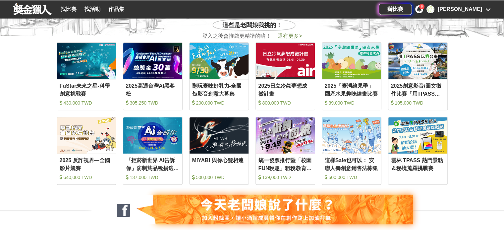
scroll to position [265, 0]
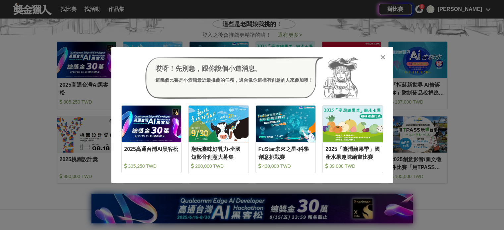
click at [256, 57] on icon at bounding box center [382, 57] width 5 height 7
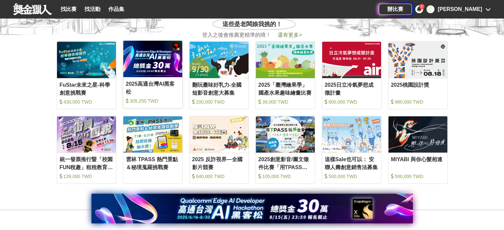
click at [150, 74] on img at bounding box center [152, 59] width 59 height 36
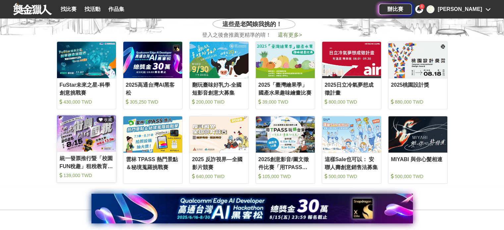
click at [92, 127] on img at bounding box center [86, 133] width 59 height 36
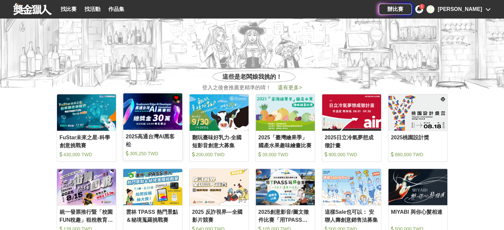
scroll to position [199, 0]
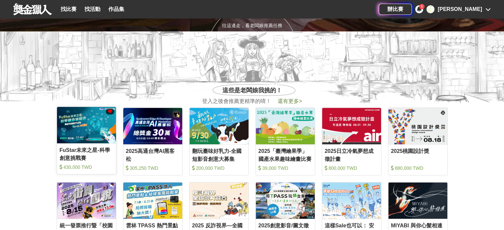
click at [95, 142] on img at bounding box center [86, 125] width 59 height 36
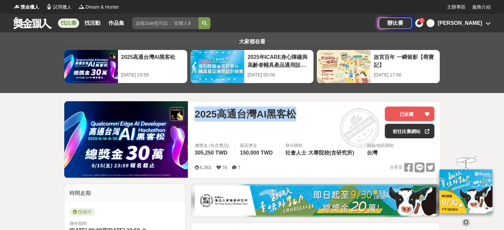
drag, startPoint x: 300, startPoint y: 112, endPoint x: 196, endPoint y: 118, distance: 104.8
click at [196, 118] on div "2025高通台灣AI黑客松" at bounding box center [286, 114] width 185 height 15
copy span "2025高通台灣AI黑客松"
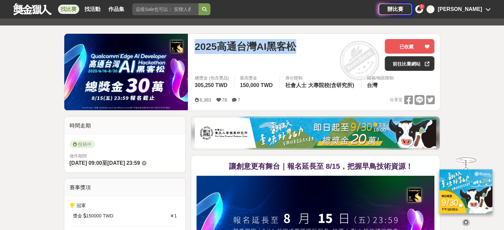
scroll to position [66, 0]
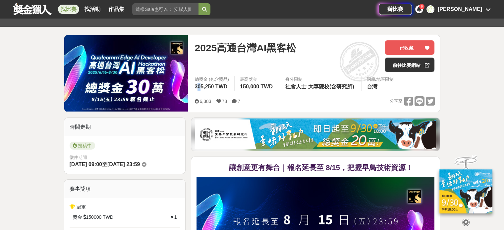
drag, startPoint x: 198, startPoint y: 87, endPoint x: 202, endPoint y: 87, distance: 3.6
click at [202, 87] on span "305,250 TWD" at bounding box center [210, 87] width 33 height 6
drag, startPoint x: 195, startPoint y: 86, endPoint x: 228, endPoint y: 86, distance: 33.1
click at [228, 86] on div "總獎金 (包含獎品) 305,250 TWD" at bounding box center [211, 83] width 45 height 15
copy span "305,250 TWD"
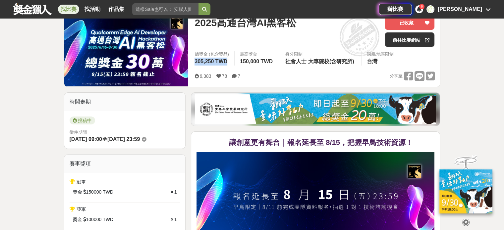
scroll to position [99, 0]
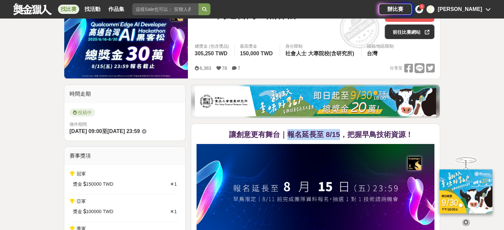
drag, startPoint x: 289, startPoint y: 134, endPoint x: 341, endPoint y: 135, distance: 52.0
click at [341, 135] on strong "讓創意更有舞台｜報名延長至 8/15，把握早鳥技術資源！" at bounding box center [321, 134] width 184 height 8
copy strong "報名延長至 8/15"
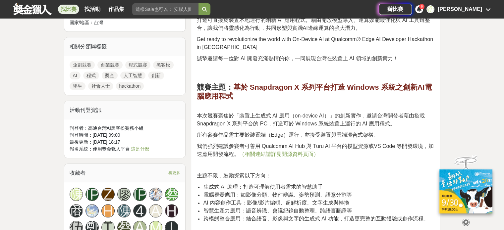
scroll to position [431, 0]
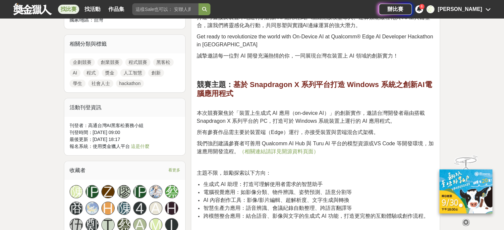
click at [349, 169] on p "主題不限，鼓勵探索以下方向：" at bounding box center [315, 173] width 238 height 8
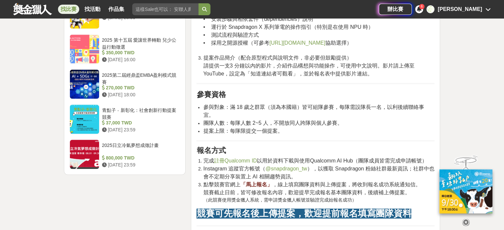
scroll to position [960, 0]
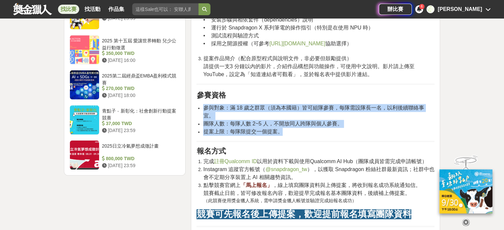
drag, startPoint x: 203, startPoint y: 94, endPoint x: 289, endPoint y: 113, distance: 87.7
click at [289, 113] on ul "參與對象：滿 18 歲之群眾（須為本國籍）皆可組隊參賽，每隊需設隊長一名，以利後續聯絡事宜。 團隊人數：每隊人數 2~5 人，不開放同人跨隊與個人參賽。 提案…" at bounding box center [315, 120] width 238 height 32
copy ul "參與對象：滿 18 歲之群眾（須為本國籍）皆可組隊參賽，每隊需設隊長一名，以利後續聯絡事宜。 團隊人數：每隊人數 2~5 人，不開放同人跨隊與個人參賽。 提案…"
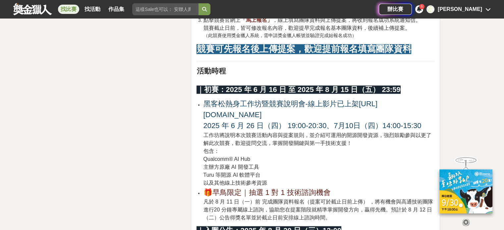
scroll to position [1126, 0]
click at [364, 146] on li "黑客松熱身工作坊暨競賽說明會-線上影片已上架 https://contest.bhuntr.com/tw/Qualcomm_TW_AIHackathon/cu…" at bounding box center [318, 142] width 231 height 88
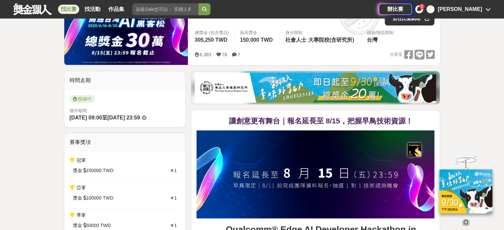
scroll to position [0, 0]
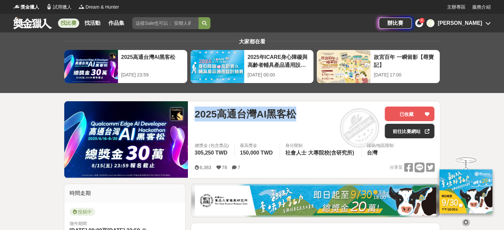
drag, startPoint x: 301, startPoint y: 115, endPoint x: 193, endPoint y: 114, distance: 107.3
click at [193, 114] on div "2025高通台灣AI黑客松 已收藏 前往比賽網站 總獎金 (包含獎品) 305,250 TWD 最高獎金 150,000 TWD 身分限制 社會人士 大專院校…" at bounding box center [314, 139] width 250 height 77
copy span "2025高通台灣AI黑客松"
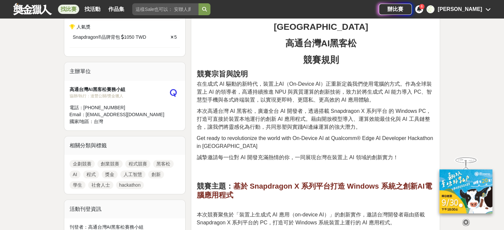
scroll to position [331, 0]
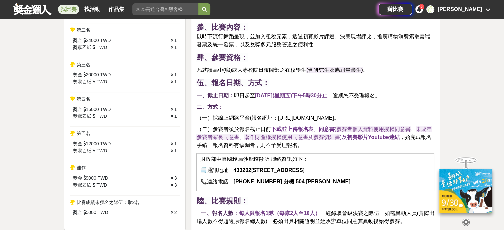
scroll to position [298, 0]
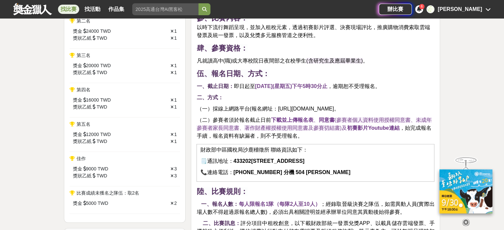
drag, startPoint x: 284, startPoint y: 109, endPoint x: 413, endPoint y: 107, distance: 129.5
click at [339, 107] on span "（一）採線上網路平台(報名網址：https://contest.bhuntr.com/tw/tdjumr3ezuyhrv8rxn/)報名。" at bounding box center [267, 109] width 142 height 6
copy span "https://contest.bhuntr.com/tw/tdjumr3ezuyhrv8rxn/)"
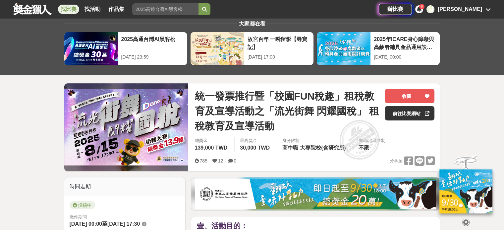
scroll to position [0, 0]
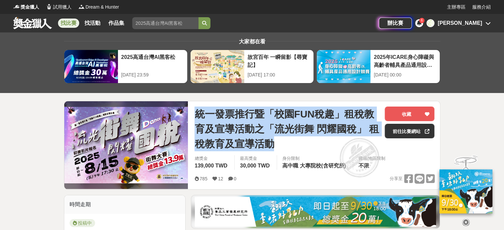
drag, startPoint x: 197, startPoint y: 112, endPoint x: 286, endPoint y: 143, distance: 94.4
click at [286, 143] on span "統一發票推行暨「校園FUN稅趣」租稅教育及宣導活動之「流光街舞 閃耀國稅」 租稅教育及宣導活動" at bounding box center [286, 129] width 185 height 45
copy span "統一發票推行暨「校園FUN稅趣」租稅教育及宣導活動之「流光街舞 閃耀國稅」 租稅教育及宣導活動"
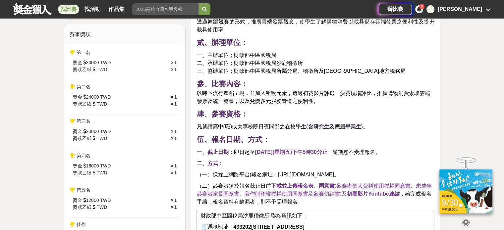
scroll to position [232, 0]
click at [241, 69] on span "三、協辦單位：財政部中區國稅局所屬分局、稽徵所及[GEOGRAPHIC_DATA]地方稅務局" at bounding box center [300, 72] width 209 height 6
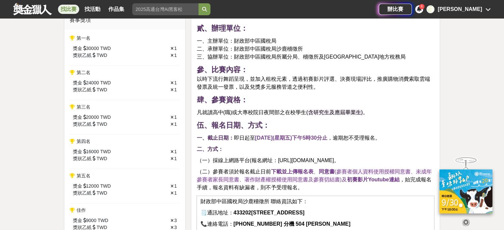
scroll to position [298, 0]
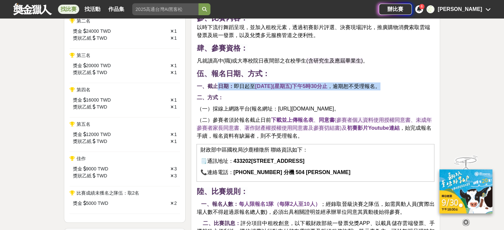
drag, startPoint x: 219, startPoint y: 86, endPoint x: 404, endPoint y: 85, distance: 185.5
click at [404, 85] on p "一、截止日期： 即日起至 114年8月15日(星期五)下午5時30分止 ，逾期恕不受理報名。" at bounding box center [315, 86] width 238 height 8
copy p "日期： 即日起至 114年8月15日(星期五)下午5時30分止 ，逾期恕不受理報名。"
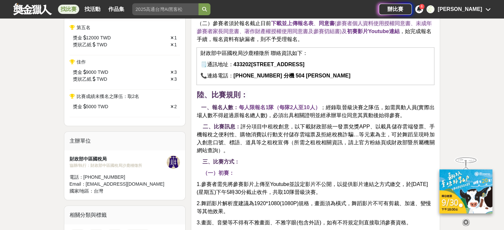
scroll to position [397, 0]
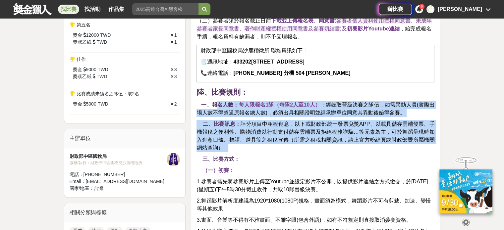
drag, startPoint x: 214, startPoint y: 104, endPoint x: 239, endPoint y: 151, distance: 53.5
copy div "報名人數： 每人限報名1隊（每隊2人至10人） ；經錄取晉級決賽之隊伍，如需異動人員(實際出場人數不得超過原報名總人數)，必須出具相關證明並經承辦單位同意其異…"
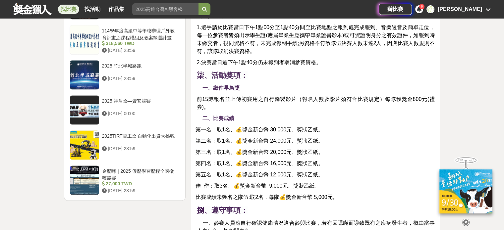
scroll to position [1050, 0]
drag, startPoint x: 212, startPoint y: 116, endPoint x: 356, endPoint y: 197, distance: 165.0
click at [356, 197] on div "壹、活動目的： 透過舞蹈競賽的形式，推廣雲端發票觀念，使學生了解購物消費以載具儲存雲端發票之便利性及提升載具使用率。 貳、辦理單位： 一、主辦單位：財政部中區…" at bounding box center [315, 83] width 238 height 1789
copy div "比賽成績 第一名：取1名、💰獎金新台幣 30,000元、獎狀乙紙。 第二名：取1名、💰獎金新台幣 24,000元、獎狀乙紙。 第三名：取1名、💰獎金新台幣 2…"
